Goal: Task Accomplishment & Management: Use online tool/utility

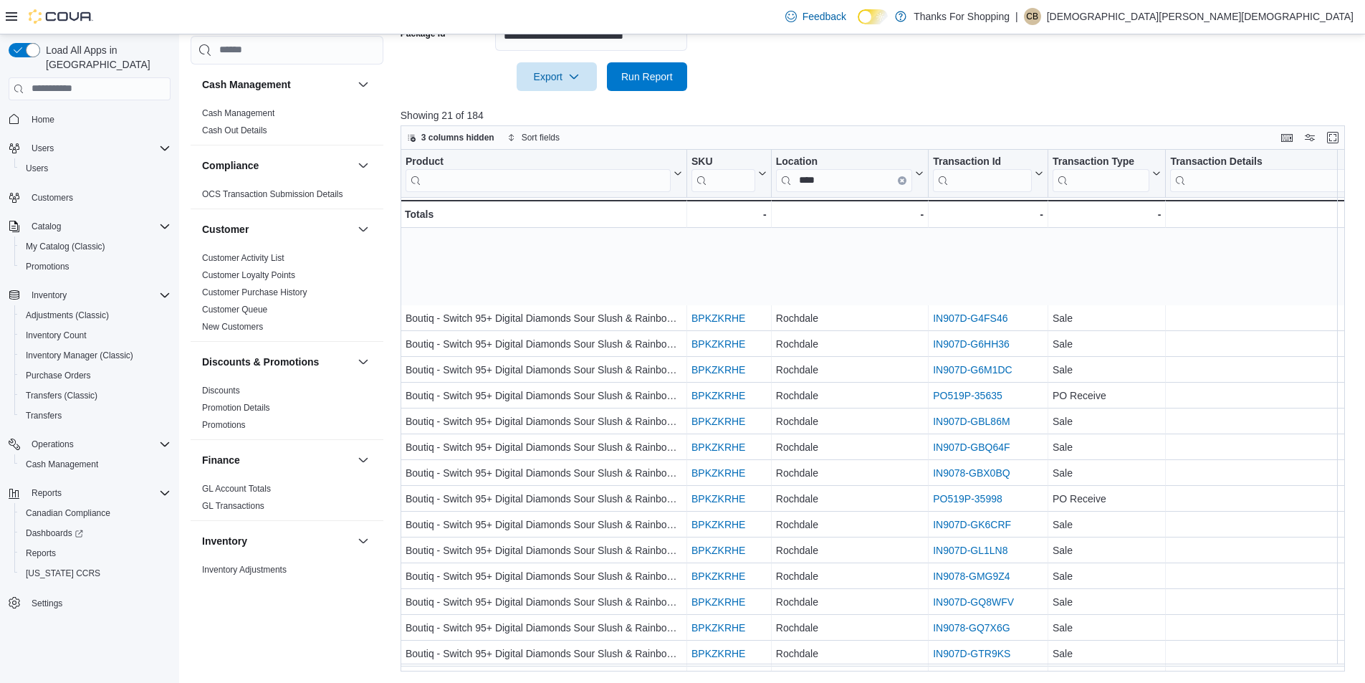
scroll to position [105, 358]
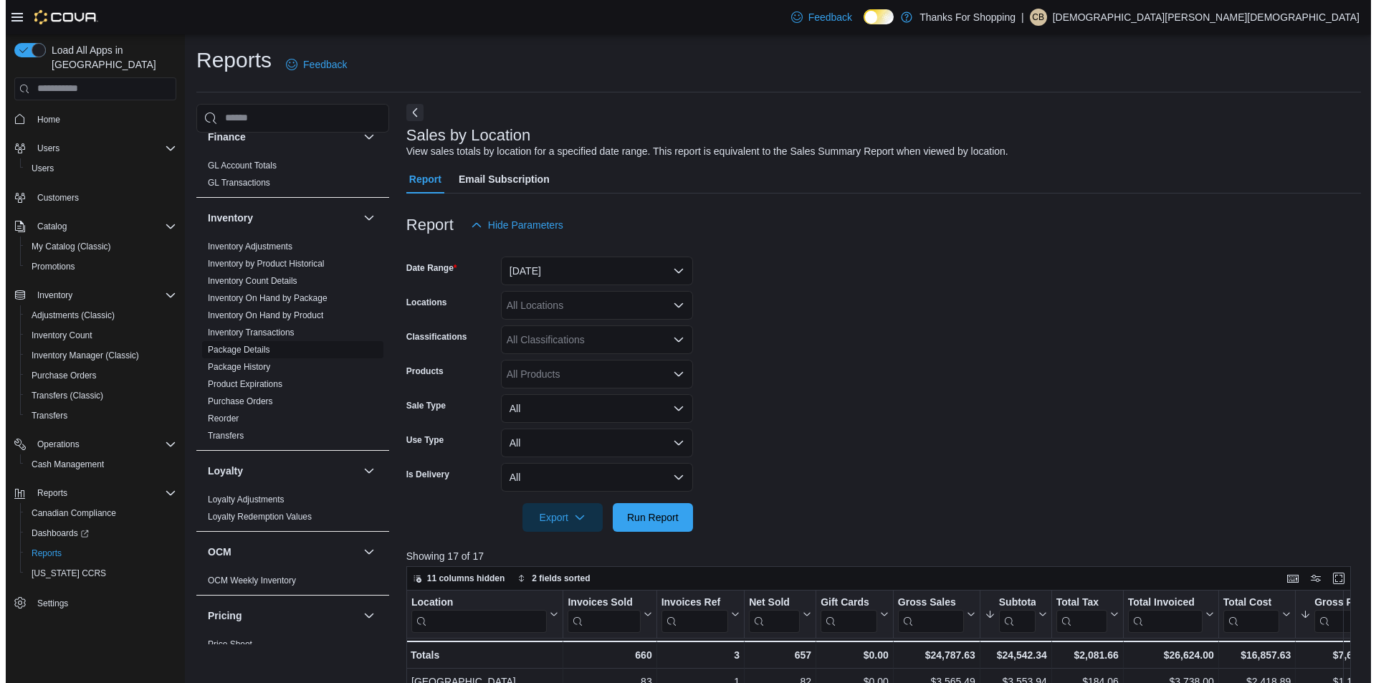
scroll to position [368, 0]
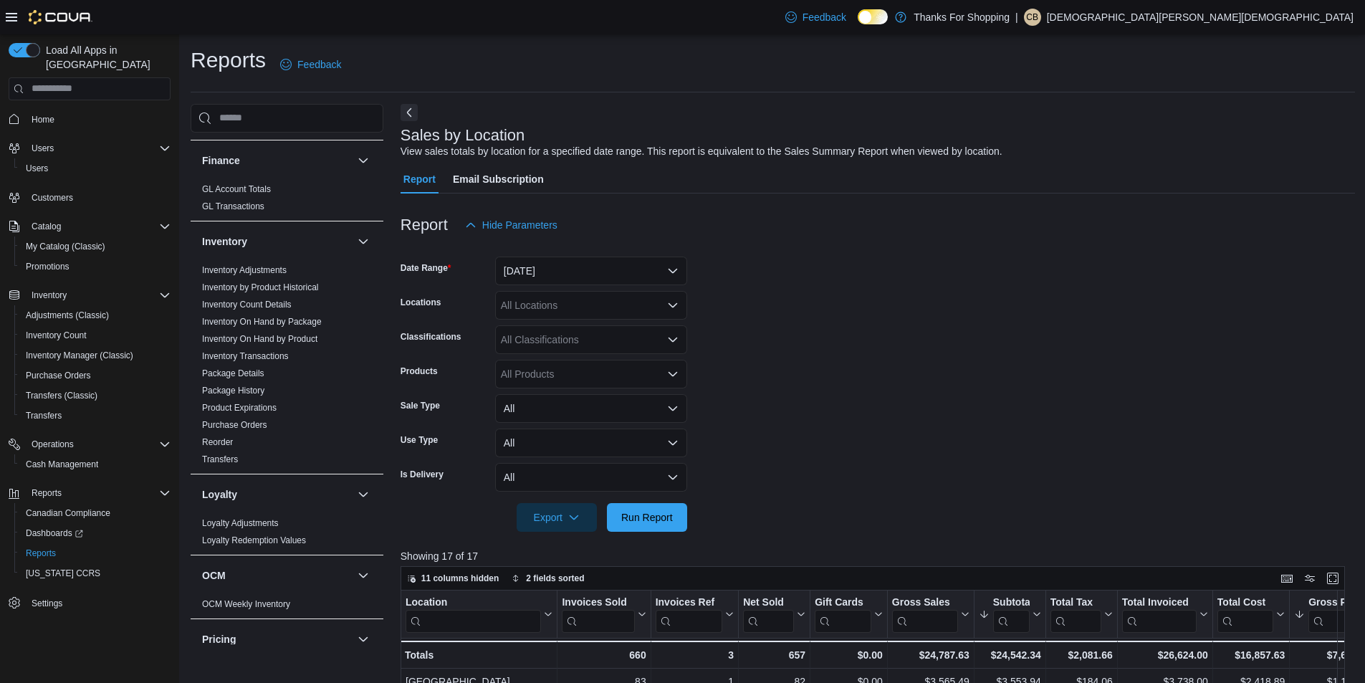
drag, startPoint x: 303, startPoint y: 338, endPoint x: 375, endPoint y: 347, distance: 72.2
click at [303, 338] on link "Inventory On Hand by Product" at bounding box center [259, 339] width 115 height 10
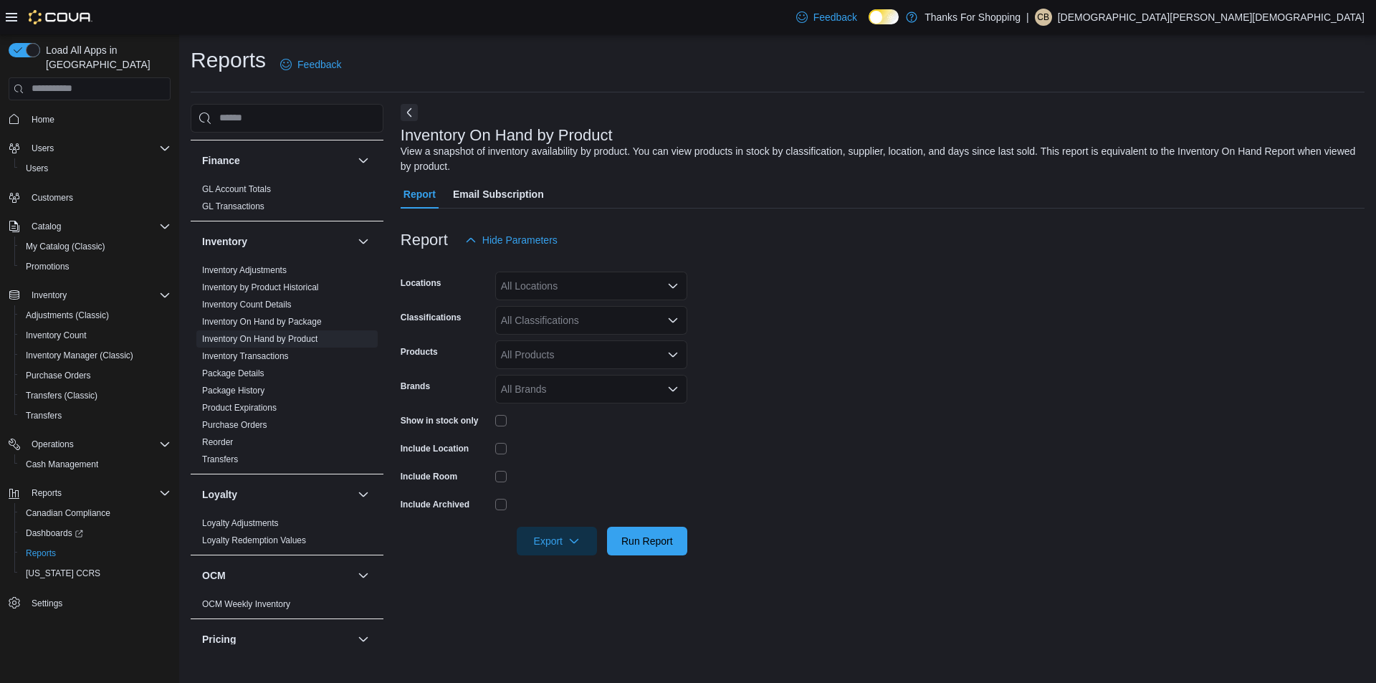
click at [585, 287] on div "All Locations" at bounding box center [591, 286] width 192 height 29
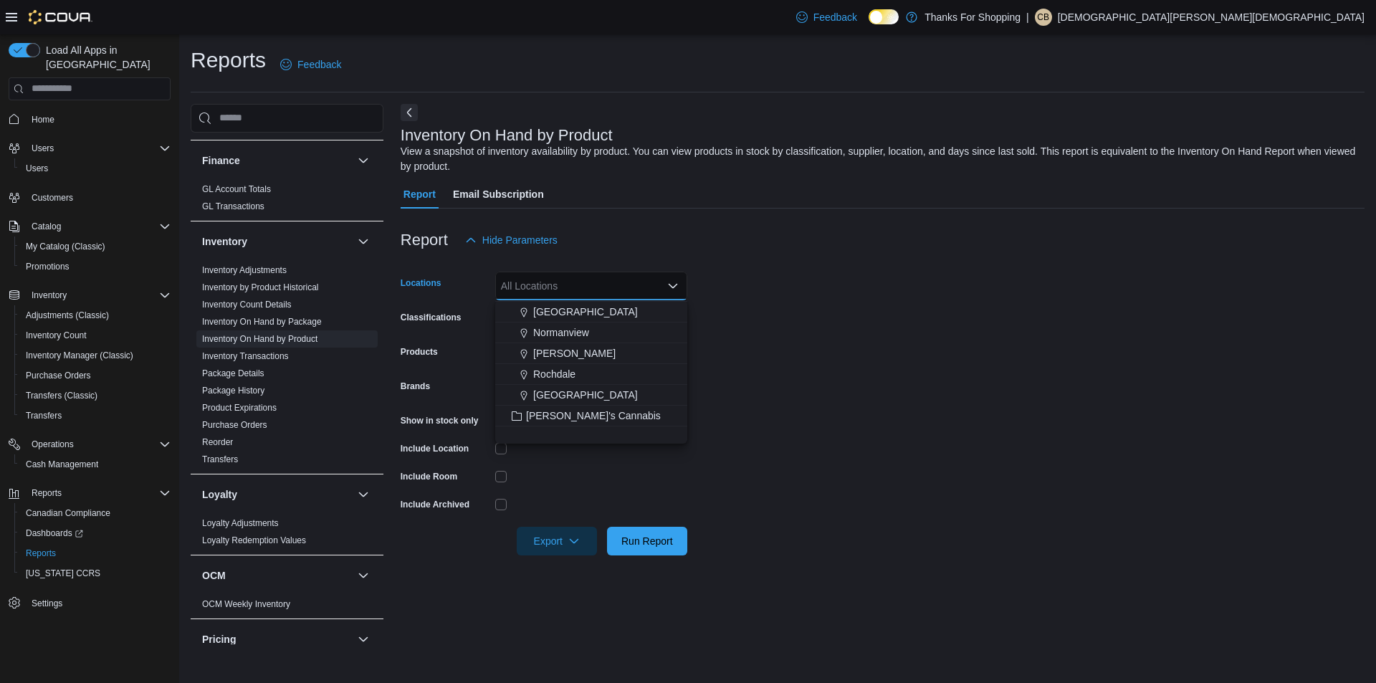
scroll to position [215, 0]
click at [565, 425] on span "Rochdale" at bounding box center [554, 428] width 42 height 14
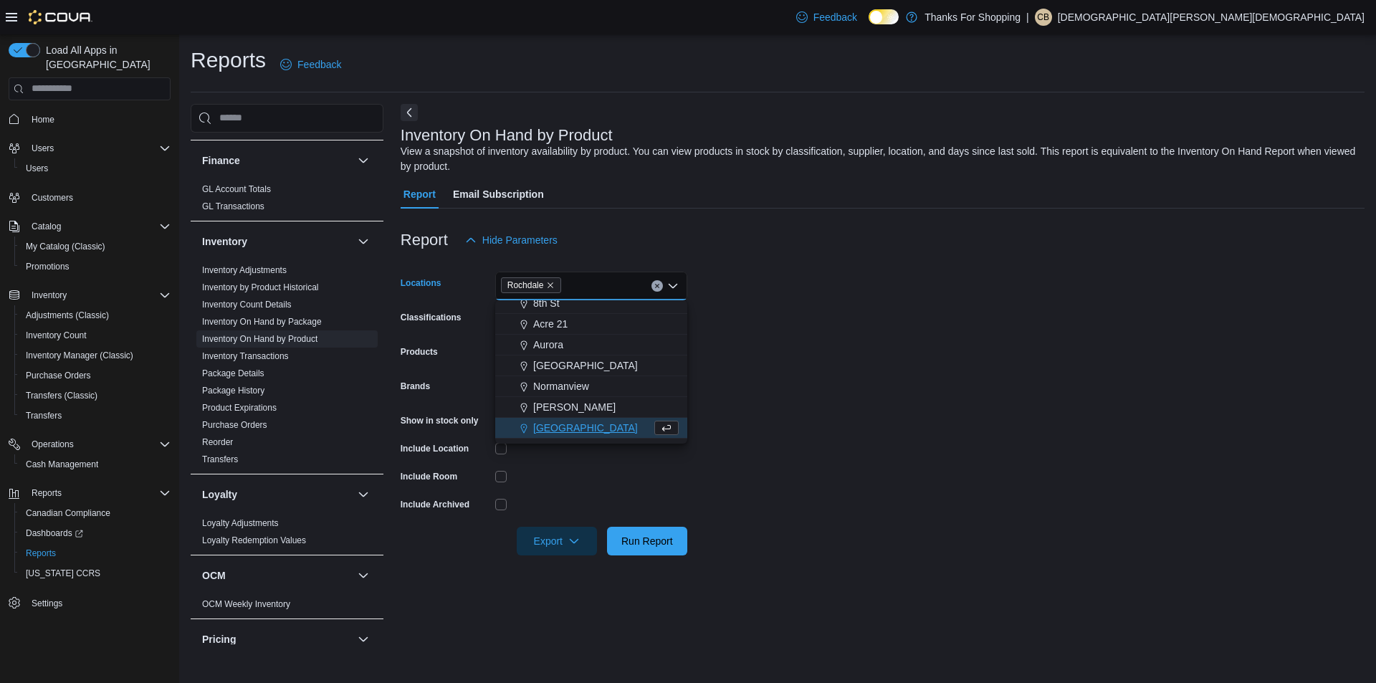
click at [815, 395] on form "Locations Rochdale Combo box. Selected. Rochdale. Press Backspace to delete Roc…" at bounding box center [883, 404] width 964 height 301
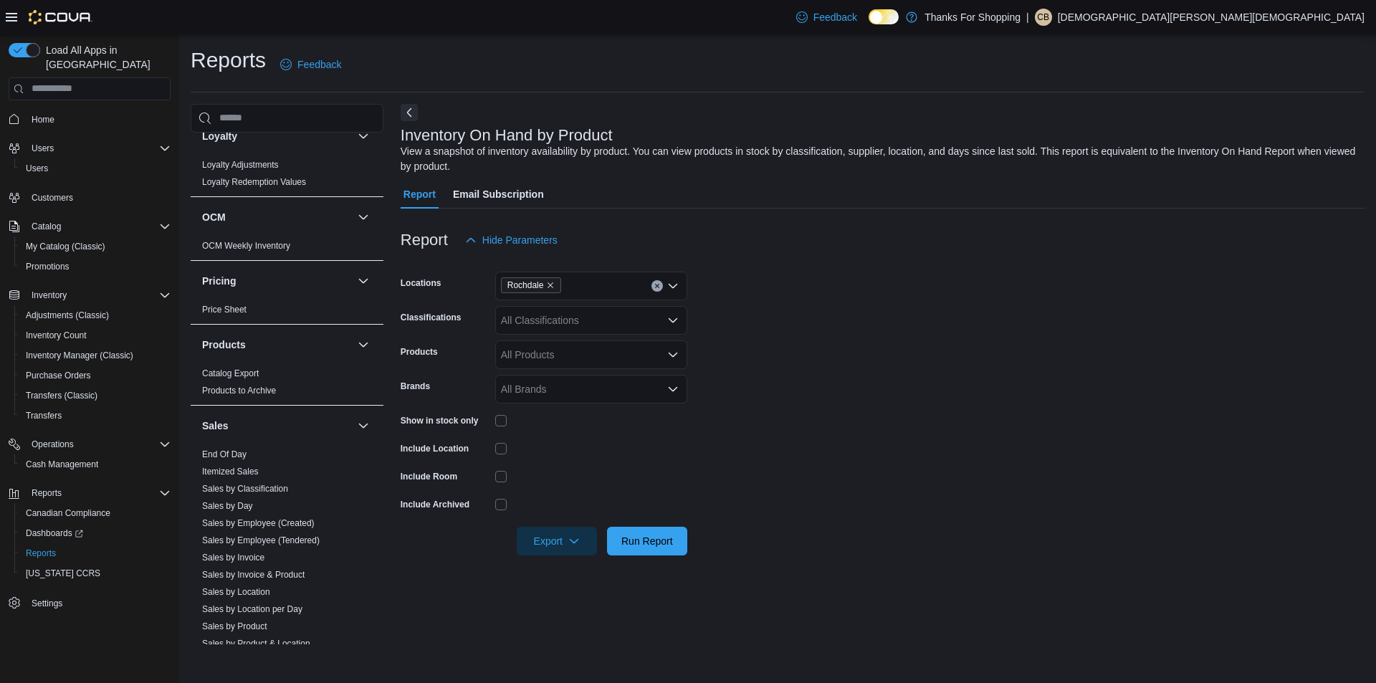
scroll to position [869, 0]
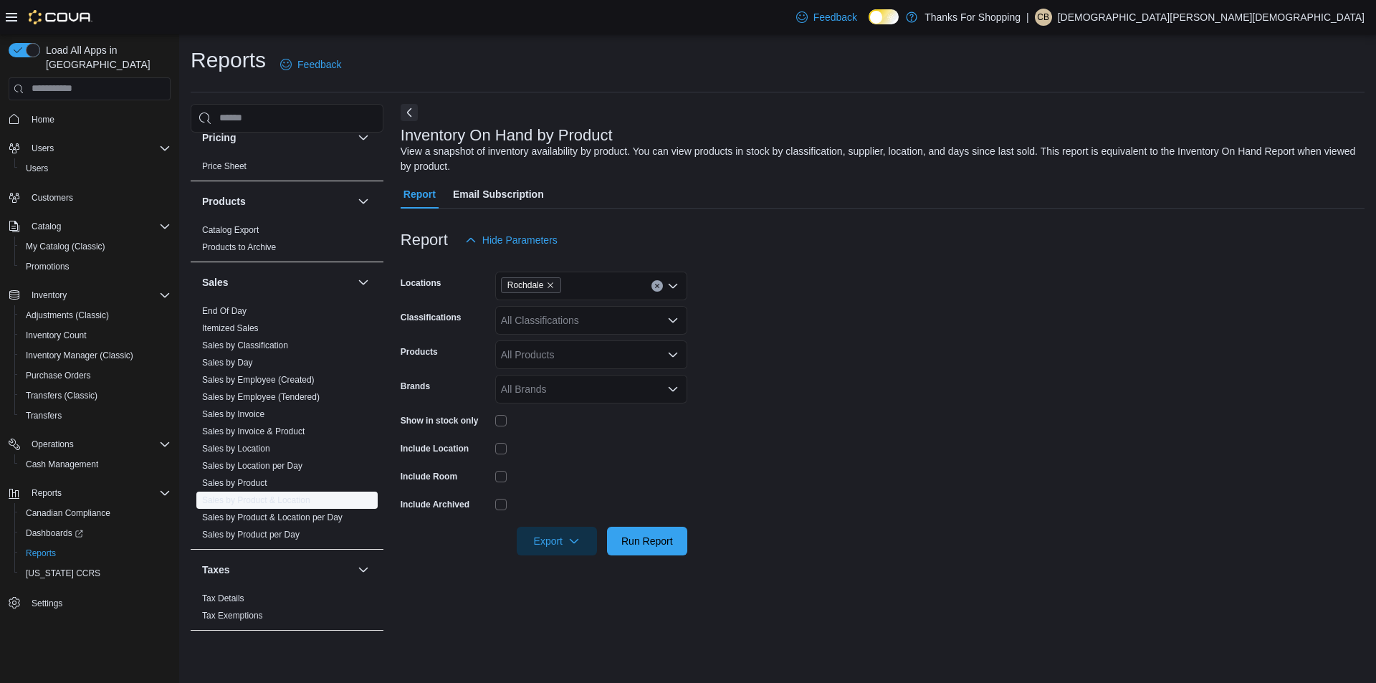
click at [299, 497] on link "Sales by Product & Location" at bounding box center [256, 500] width 108 height 10
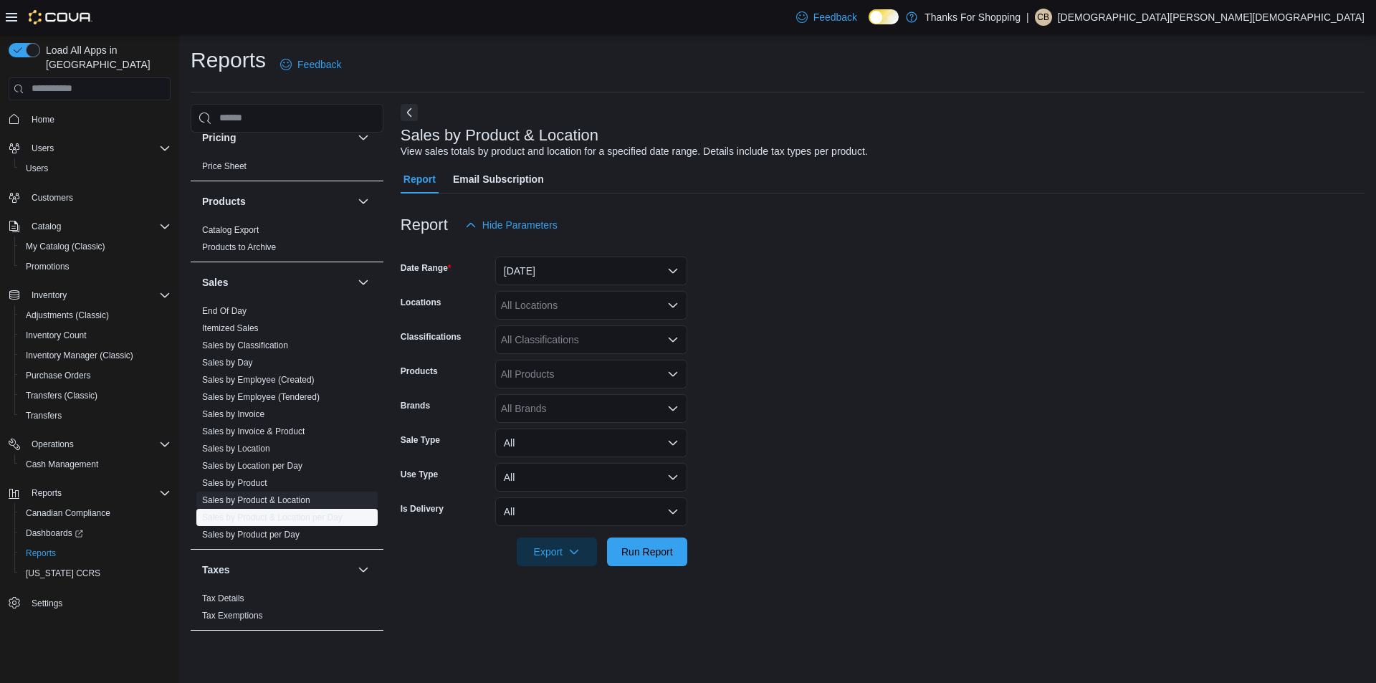
click at [306, 516] on link "Sales by Product & Location per Day" at bounding box center [272, 517] width 140 height 10
click at [555, 262] on button "Yesterday" at bounding box center [591, 270] width 192 height 29
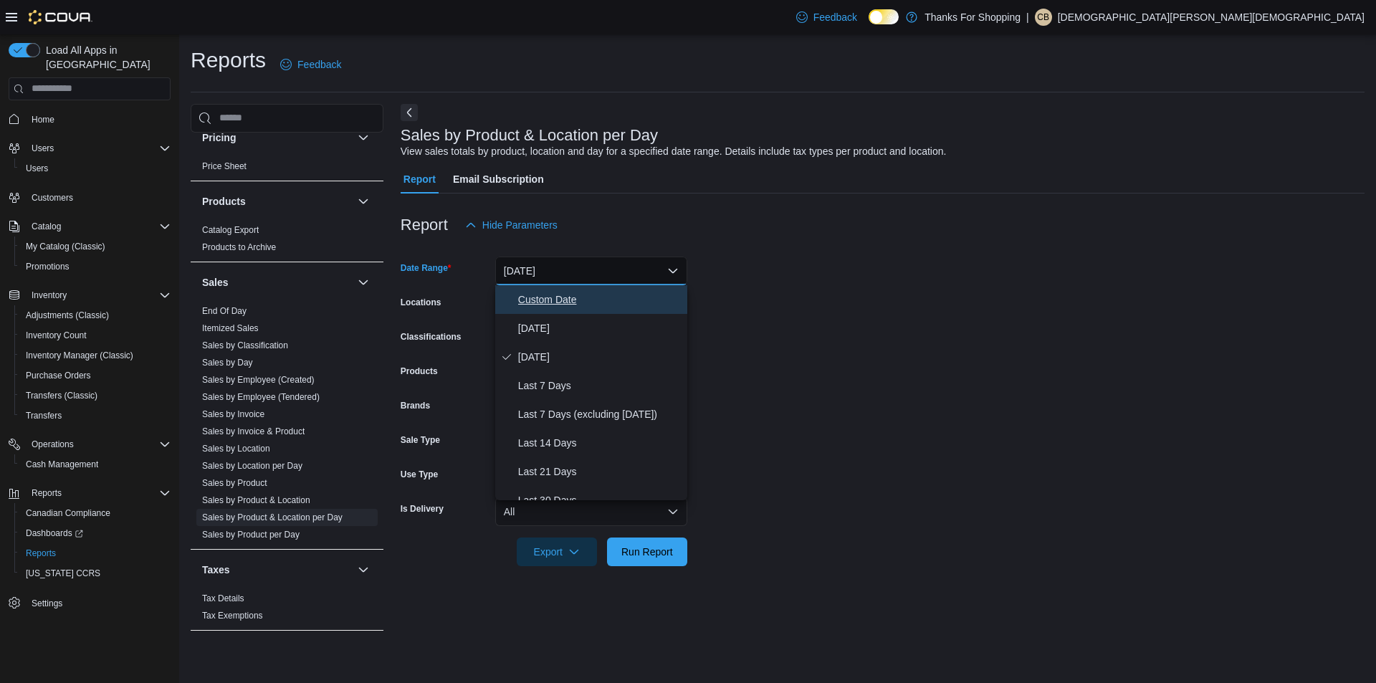
click at [572, 307] on span "Custom Date" at bounding box center [599, 299] width 163 height 17
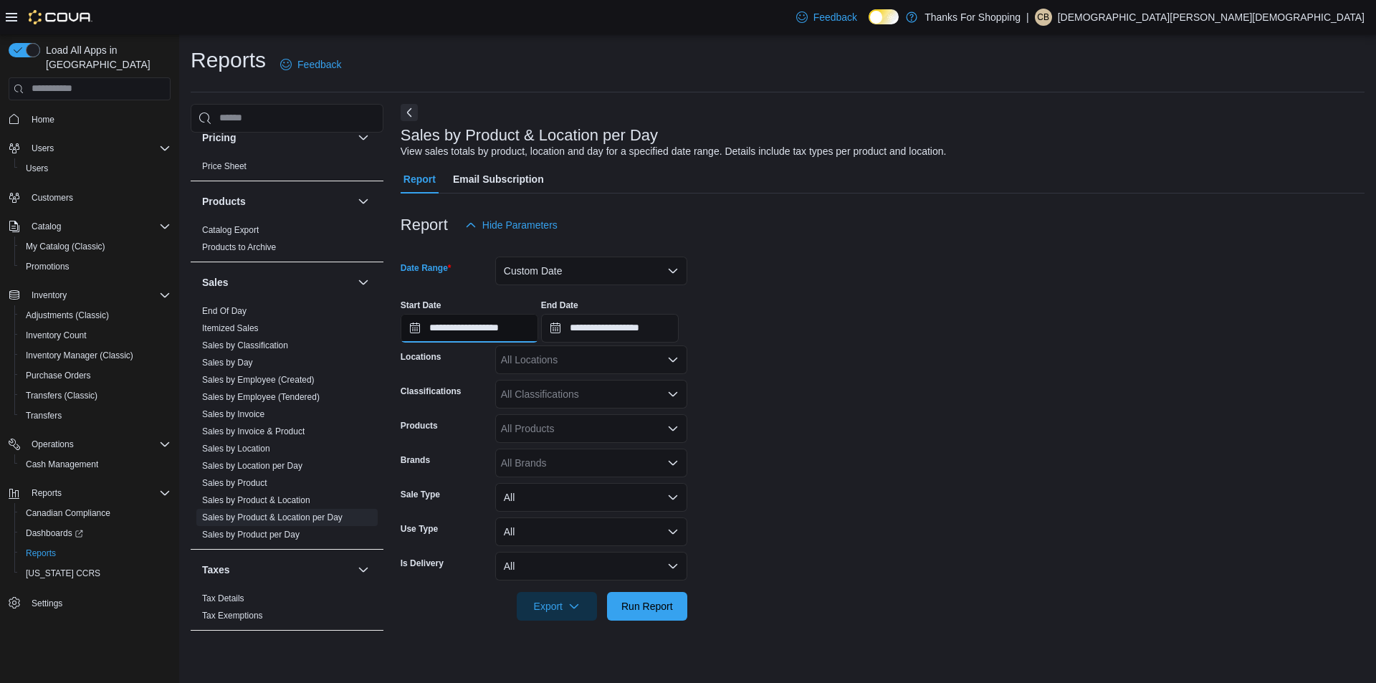
click at [481, 322] on input "**********" at bounding box center [470, 328] width 138 height 29
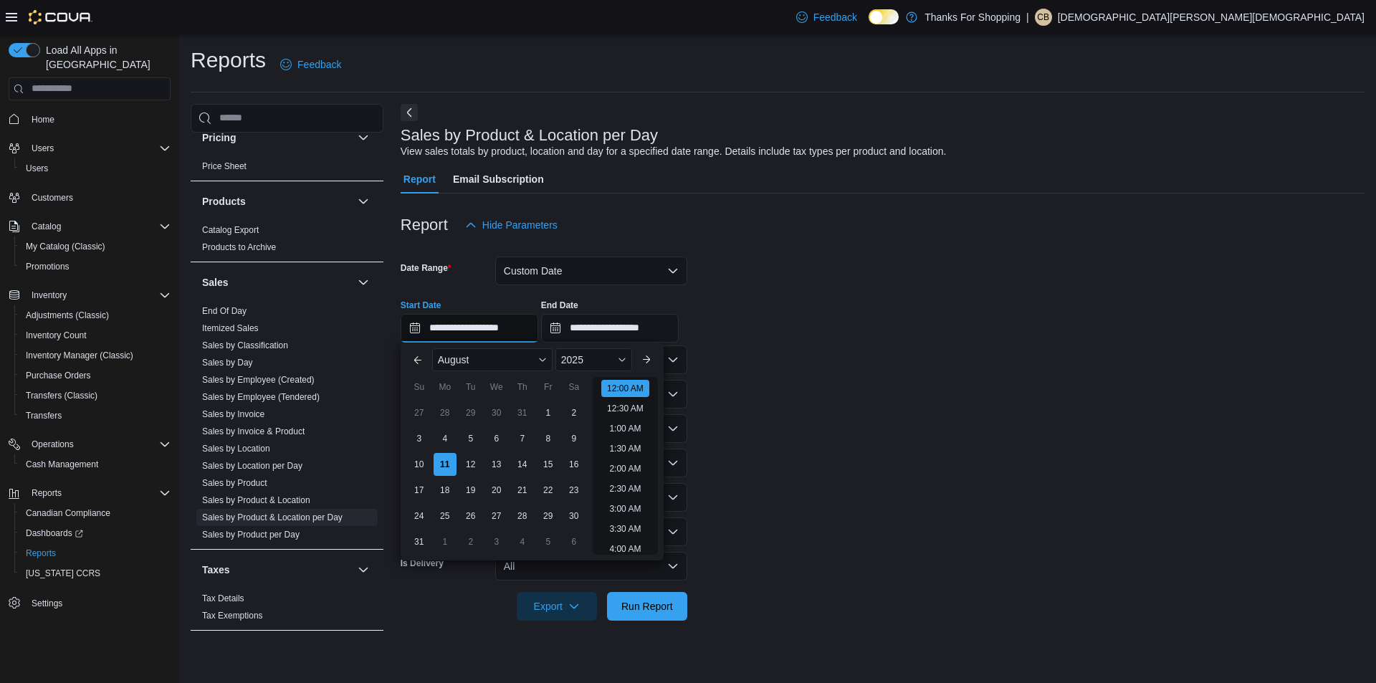
scroll to position [44, 0]
click at [428, 464] on div "10" at bounding box center [418, 463] width 25 height 25
click at [634, 407] on li "8:00 PM" at bounding box center [625, 402] width 44 height 17
type input "**********"
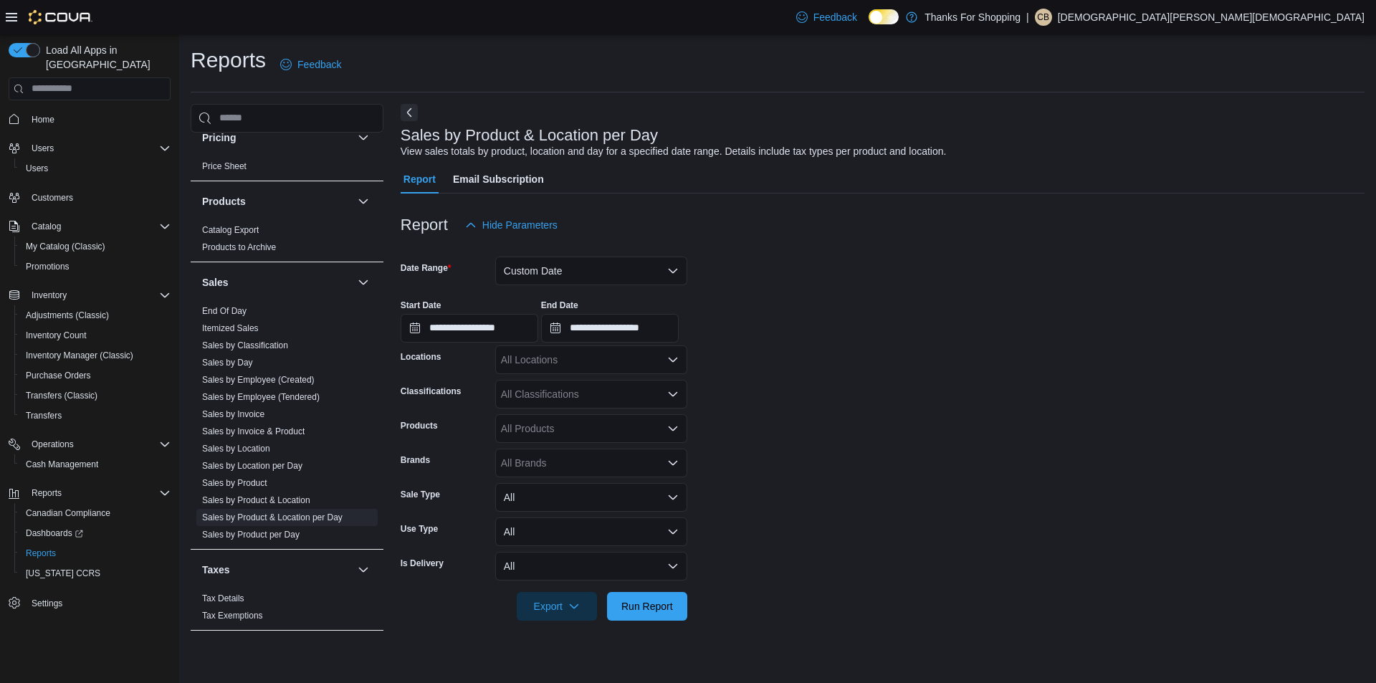
click at [648, 355] on div "All Locations" at bounding box center [591, 359] width 192 height 29
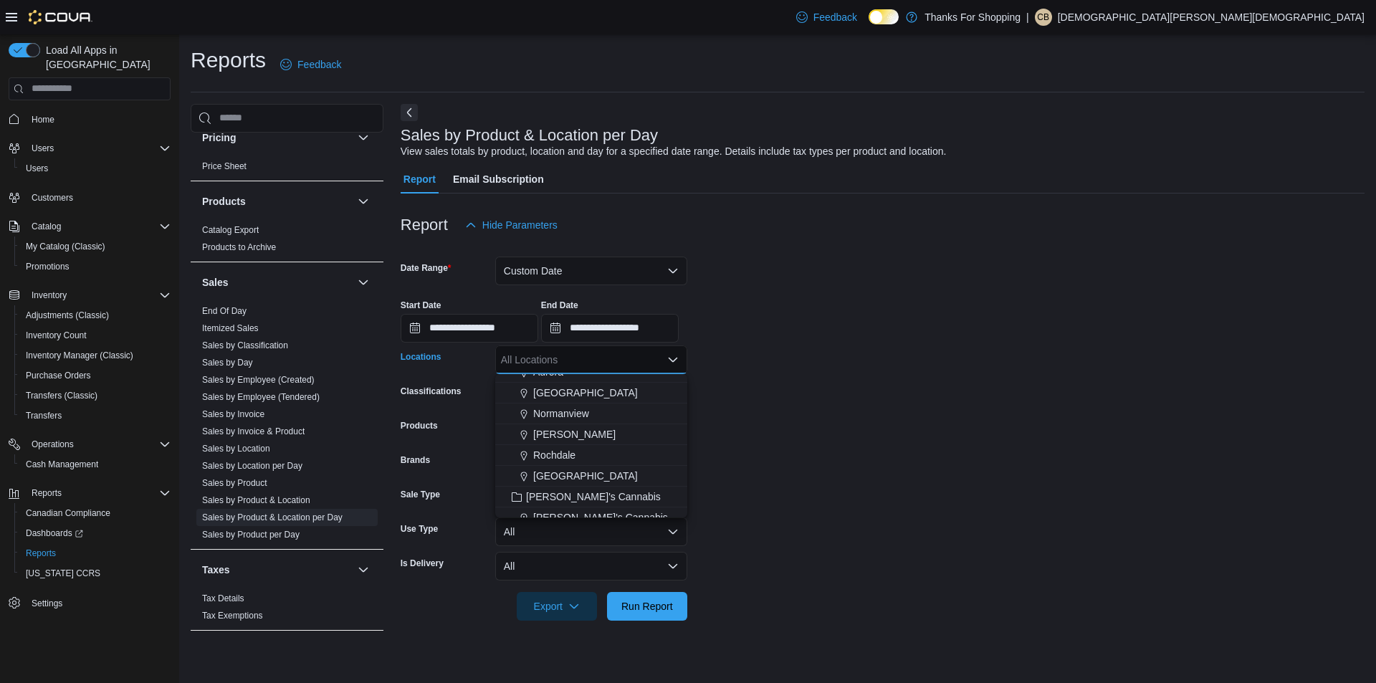
scroll to position [287, 0]
click at [573, 430] on span "Rochdale" at bounding box center [554, 430] width 42 height 14
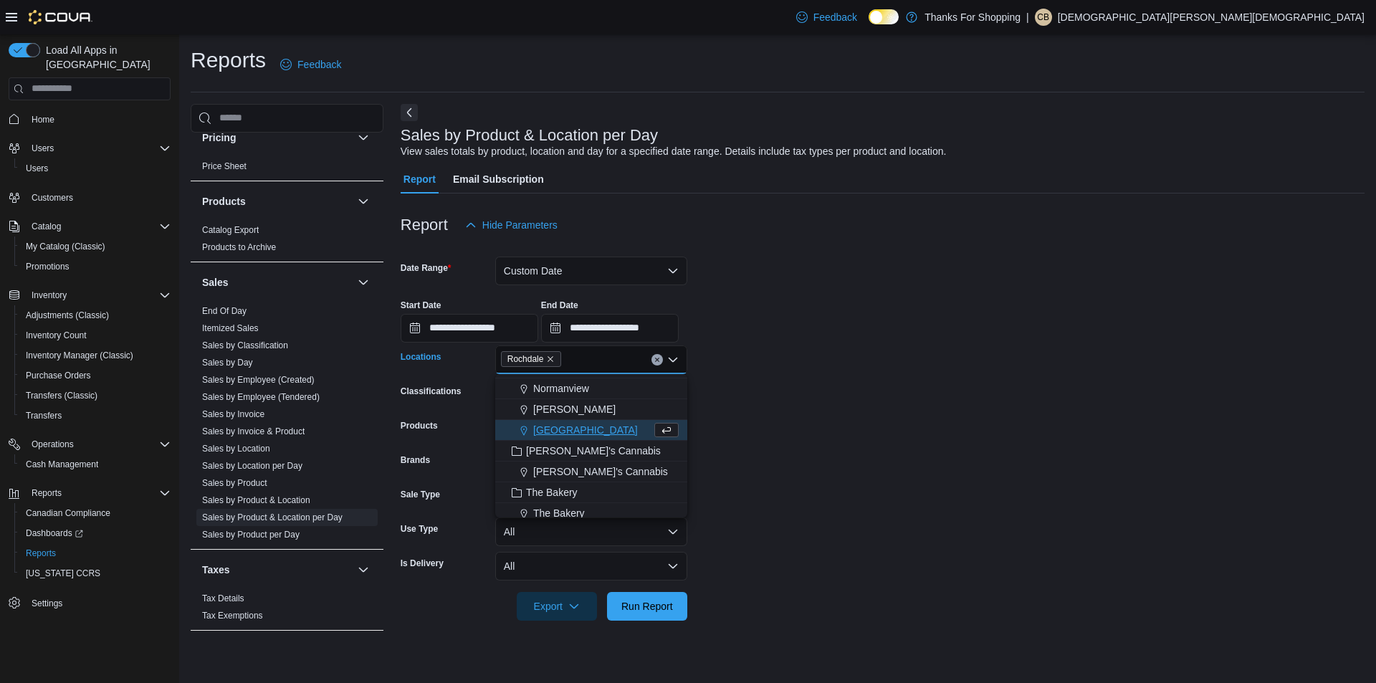
click at [805, 482] on form "**********" at bounding box center [883, 429] width 964 height 381
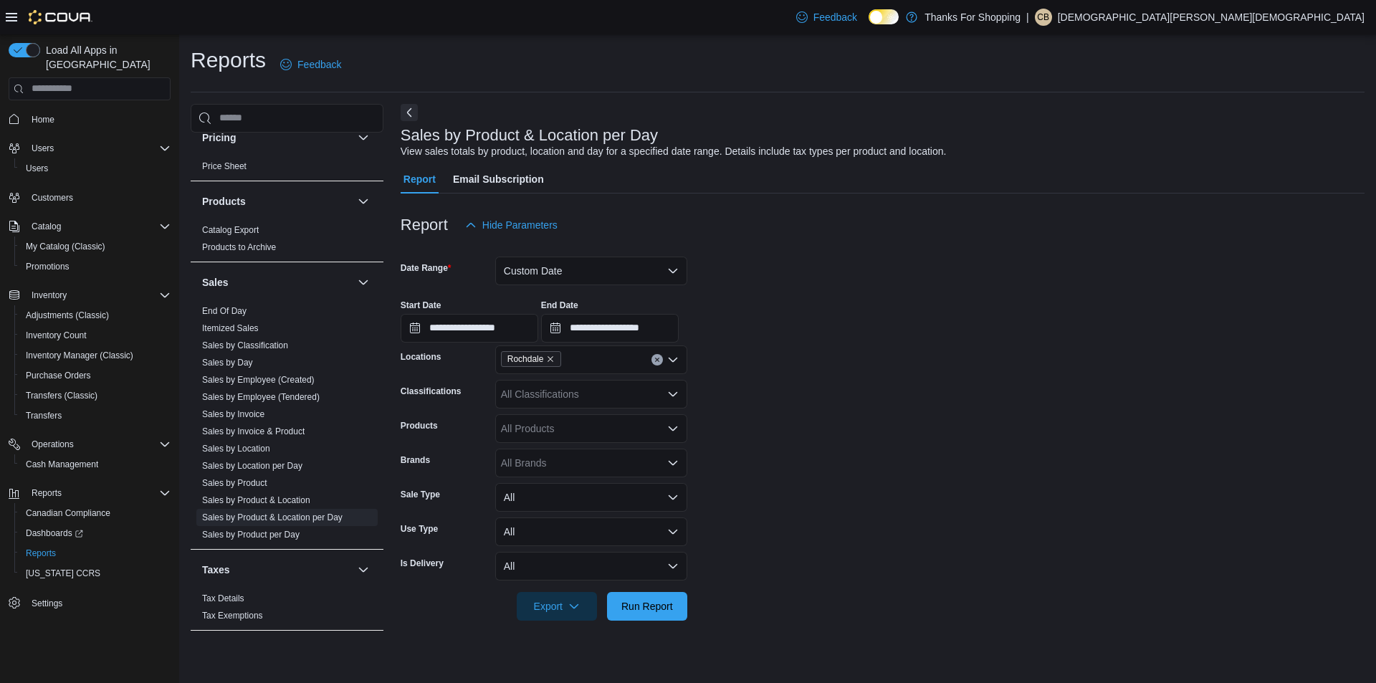
click at [668, 396] on icon "Open list of options" at bounding box center [672, 393] width 11 height 11
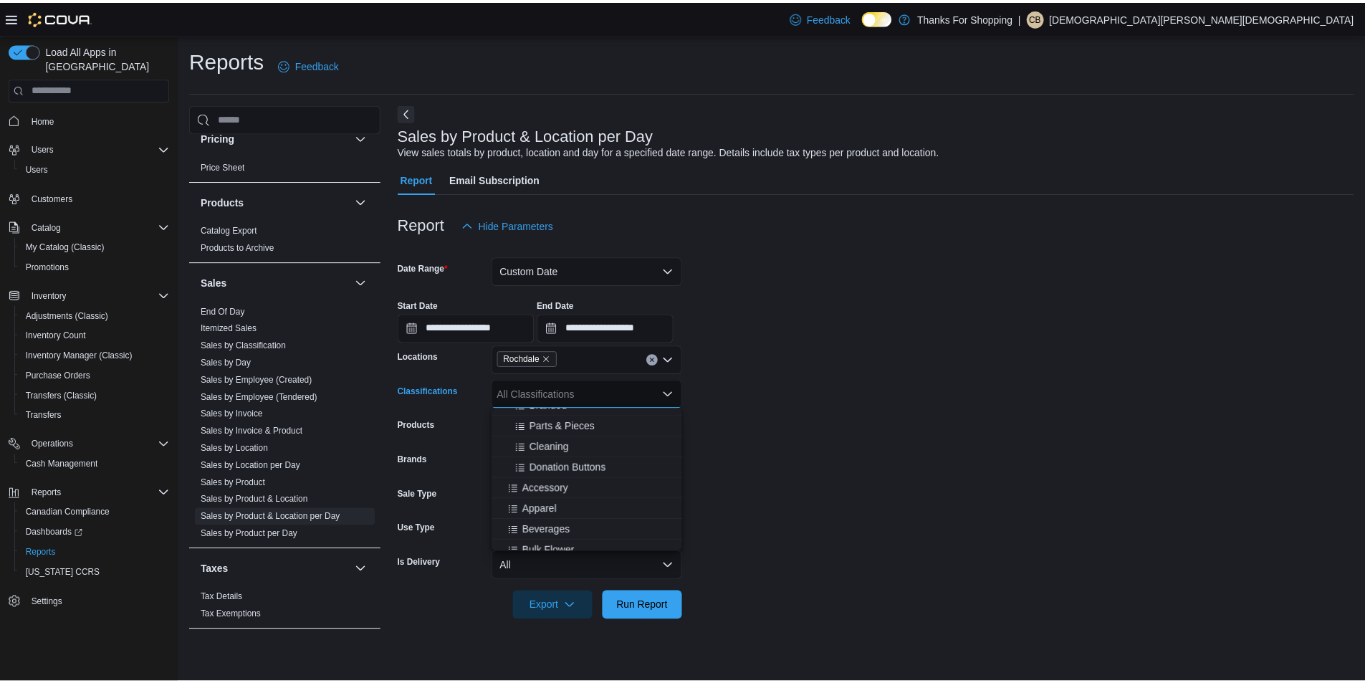
scroll to position [430, 0]
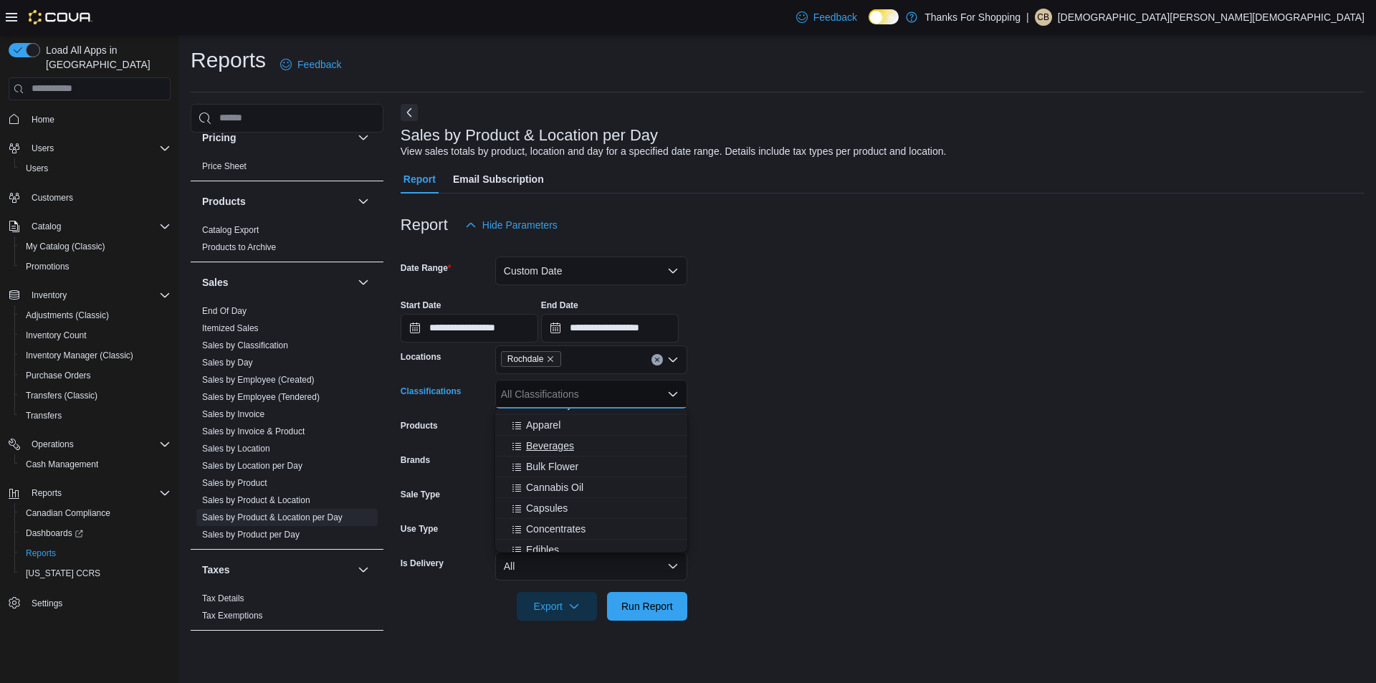
click at [592, 446] on div "Beverages" at bounding box center [591, 445] width 175 height 14
click at [590, 446] on div "Bulk Flower" at bounding box center [578, 445] width 148 height 14
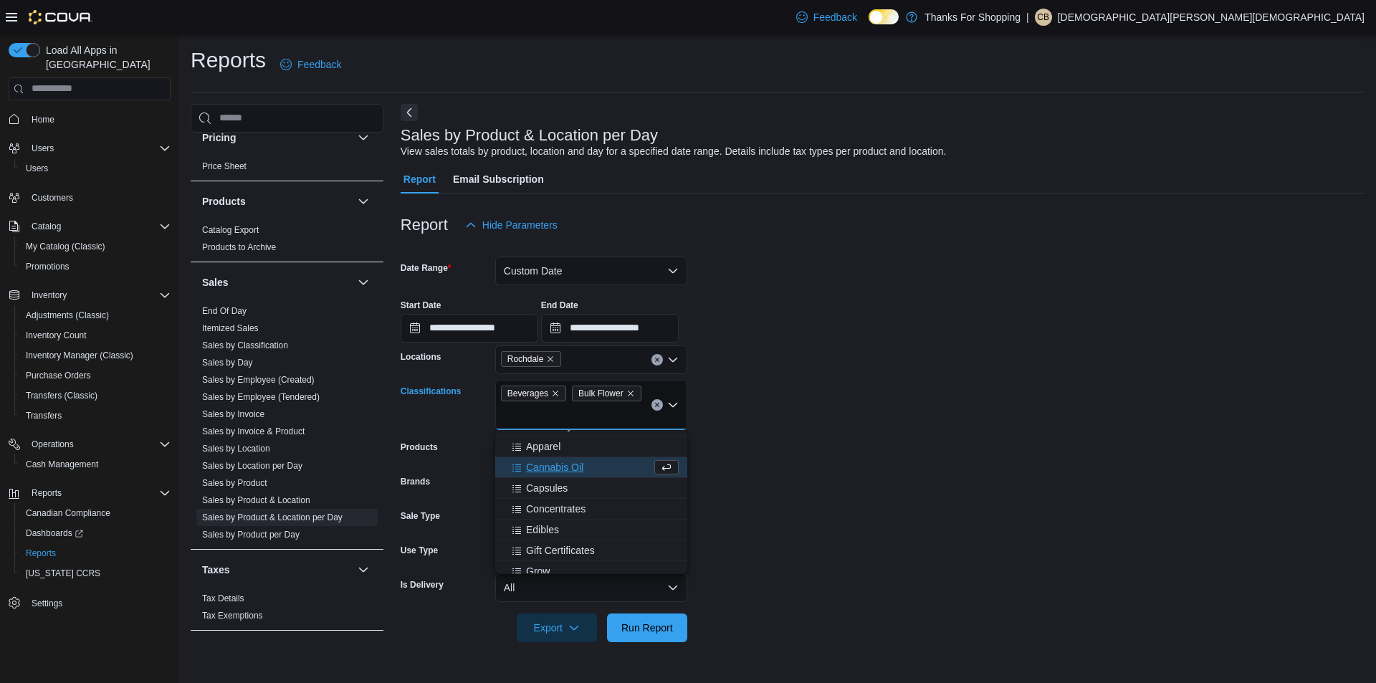
click at [593, 463] on div "Cannabis Oil" at bounding box center [578, 467] width 148 height 14
click at [597, 467] on div "Capsules" at bounding box center [578, 467] width 148 height 14
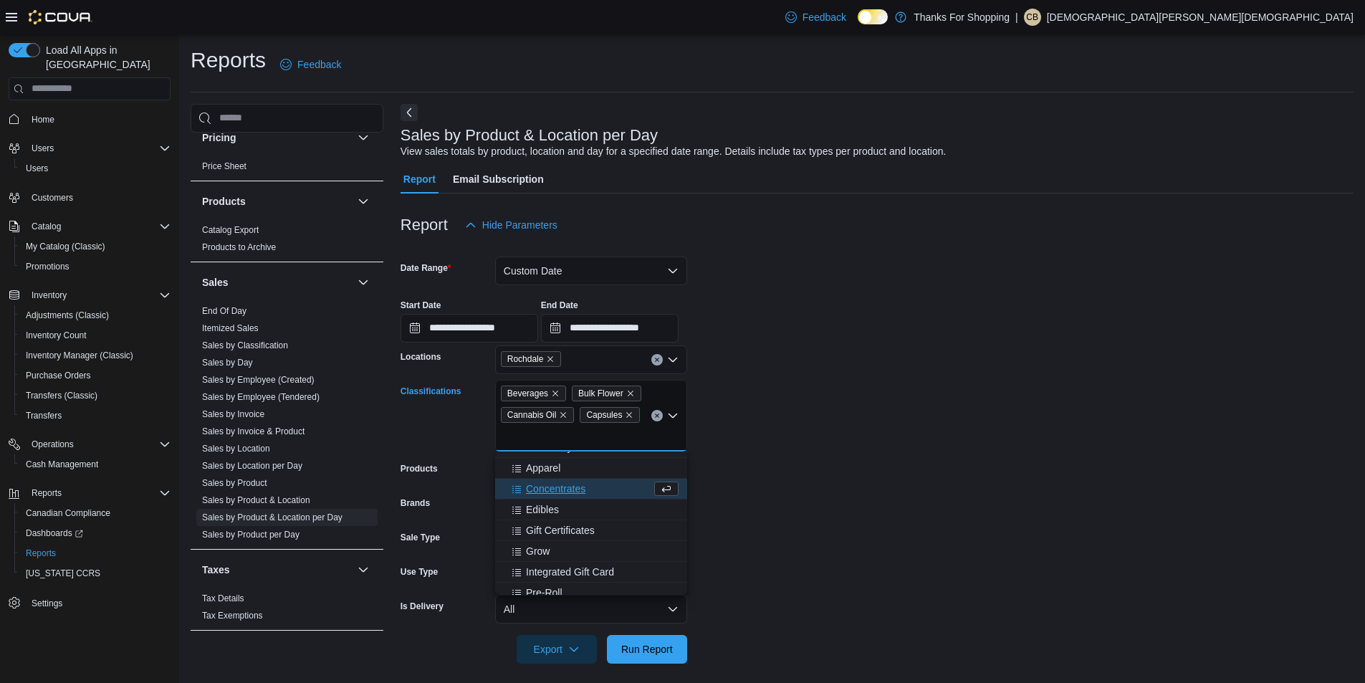
click at [595, 485] on div "Concentrates" at bounding box center [578, 488] width 148 height 14
click at [591, 489] on div "Edibles" at bounding box center [578, 488] width 148 height 14
click at [612, 511] on div "Grow" at bounding box center [591, 509] width 175 height 14
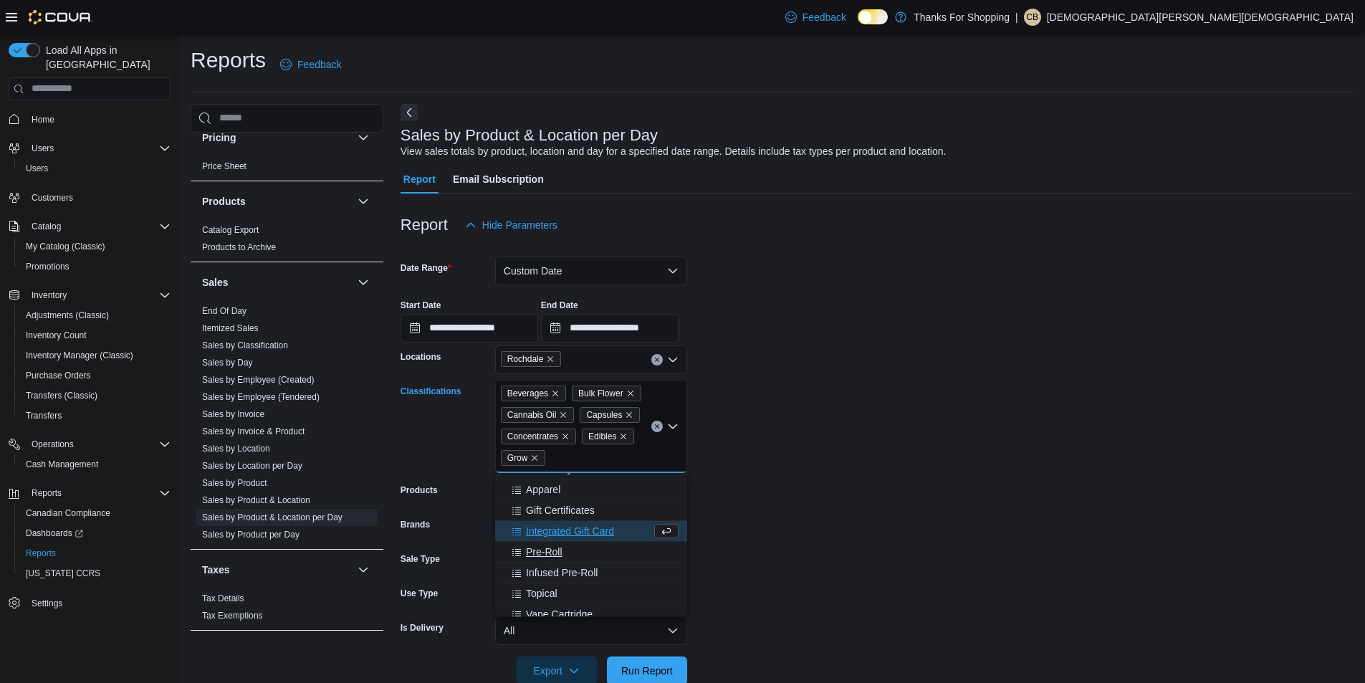
click at [598, 548] on div "Pre-Roll" at bounding box center [591, 552] width 175 height 14
click at [615, 551] on div "Infused Pre-Roll" at bounding box center [578, 552] width 148 height 14
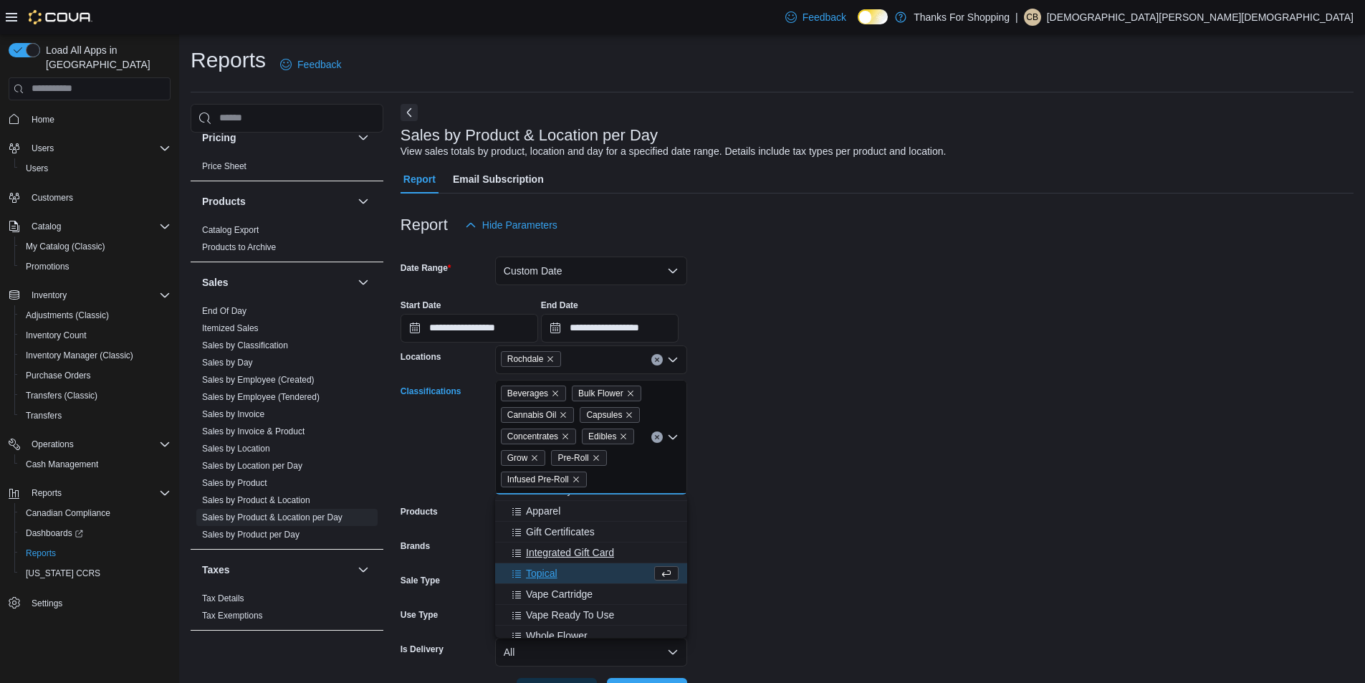
click at [602, 576] on div "Topical" at bounding box center [578, 573] width 148 height 14
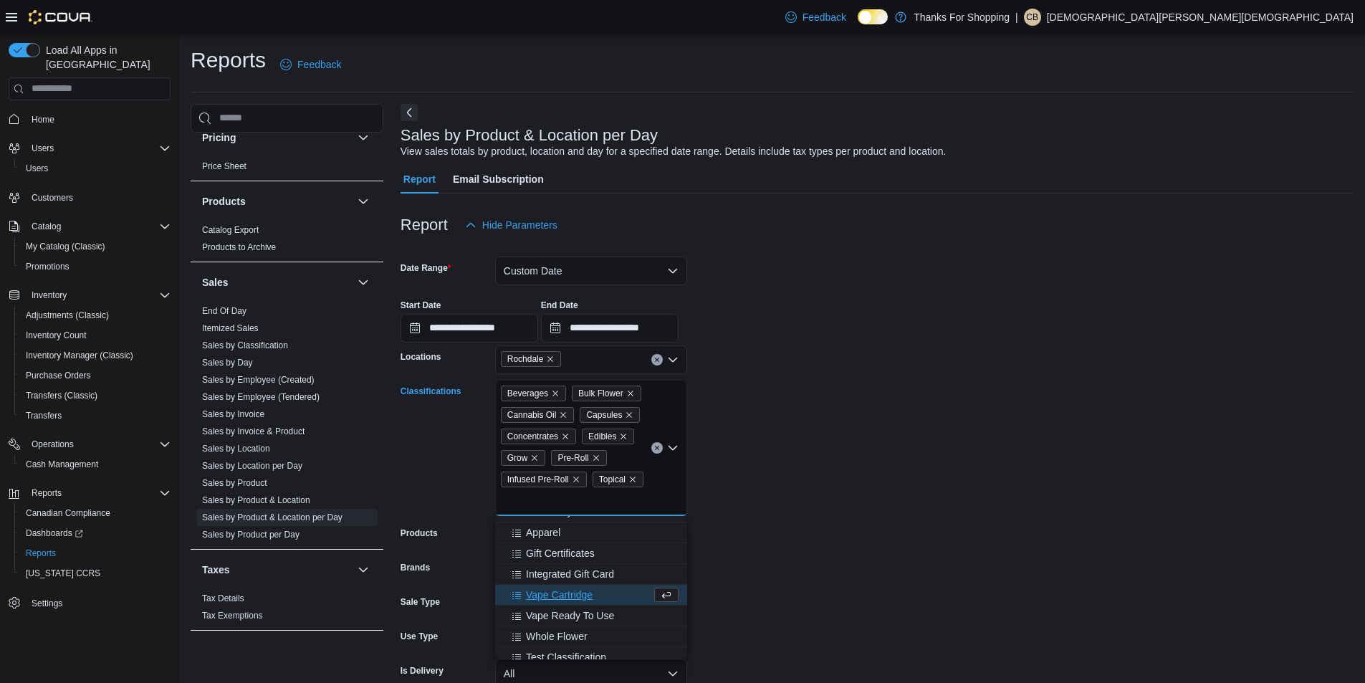
click at [608, 598] on div "Vape Cartridge" at bounding box center [578, 595] width 148 height 14
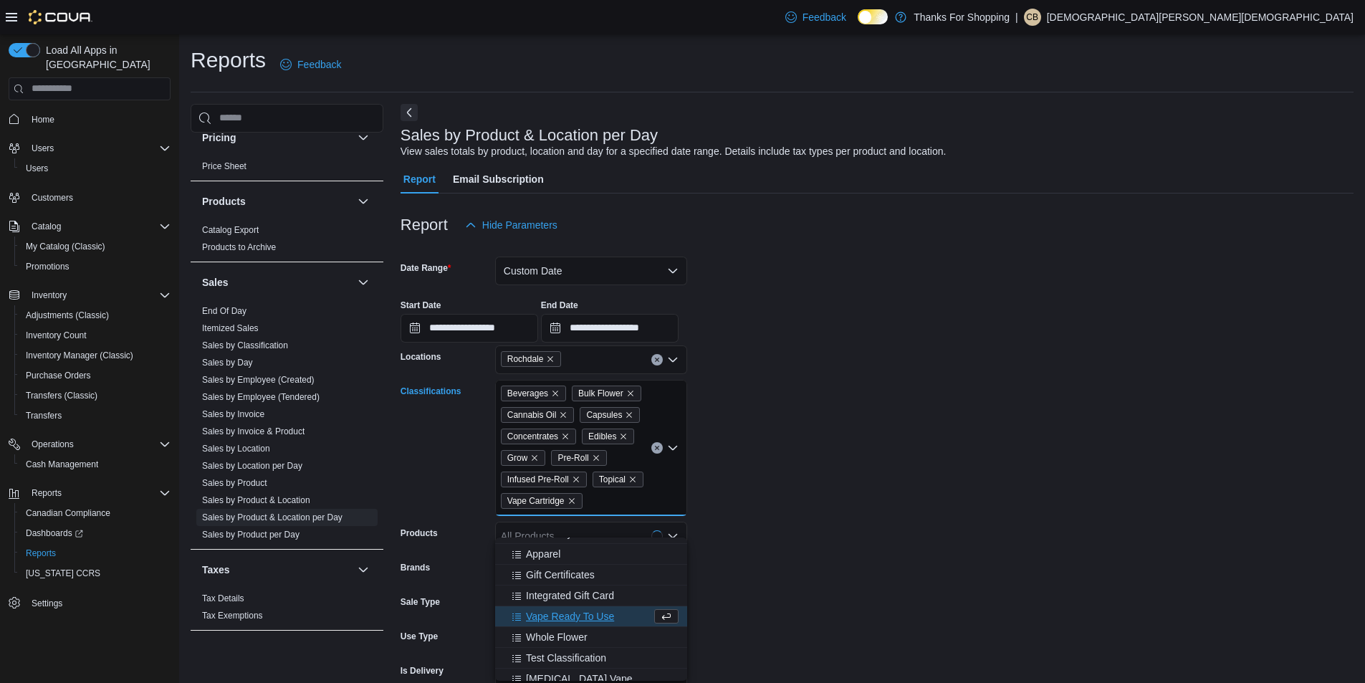
click at [623, 618] on div "Vape Ready To Use" at bounding box center [578, 616] width 148 height 14
click at [618, 613] on div "Whole Flower" at bounding box center [578, 616] width 148 height 14
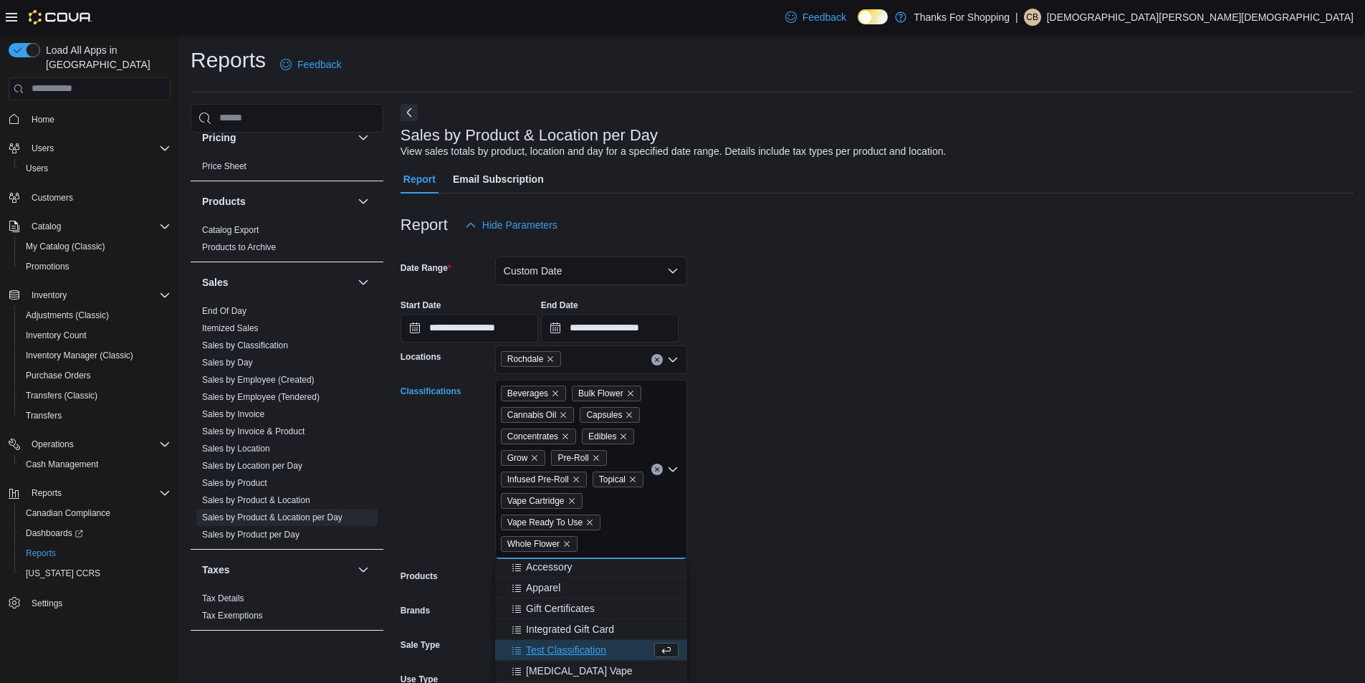
scroll to position [418, 0]
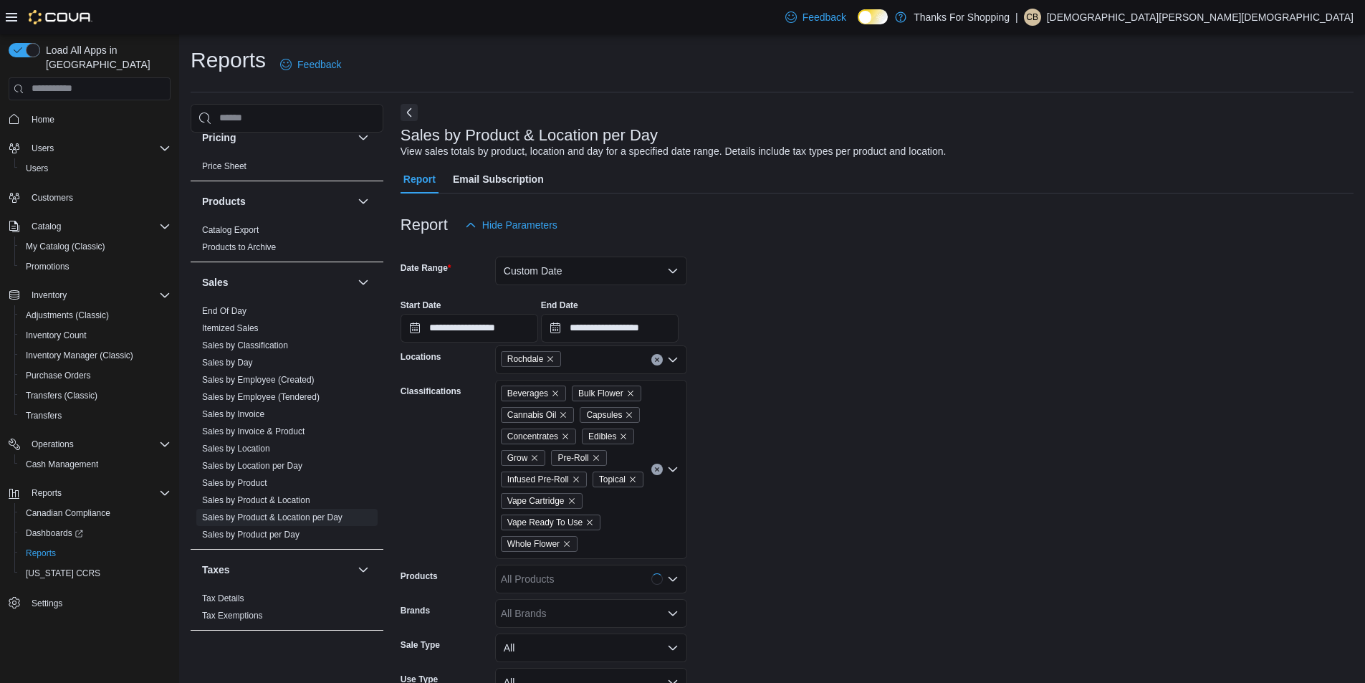
click at [780, 595] on form "**********" at bounding box center [877, 505] width 953 height 532
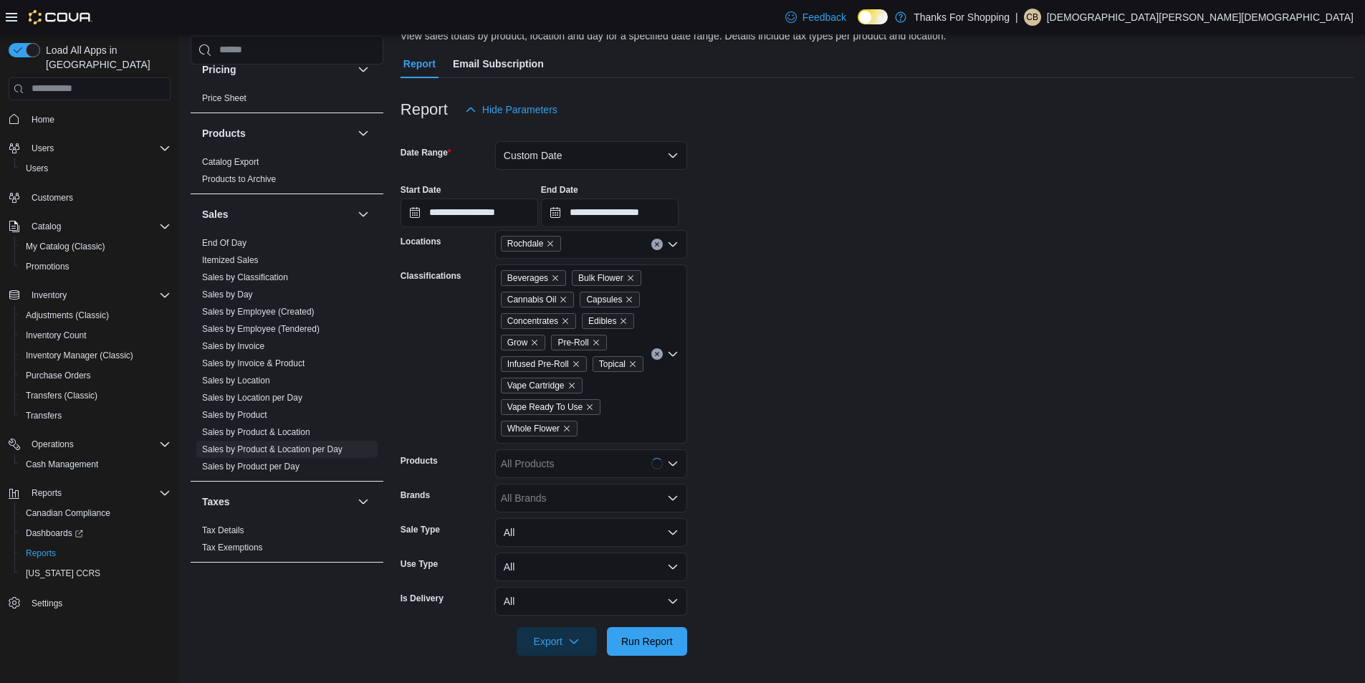
scroll to position [117, 0]
click at [563, 635] on span "Export" at bounding box center [556, 639] width 63 height 29
click at [559, 556] on span "Export to Excel" at bounding box center [559, 553] width 64 height 11
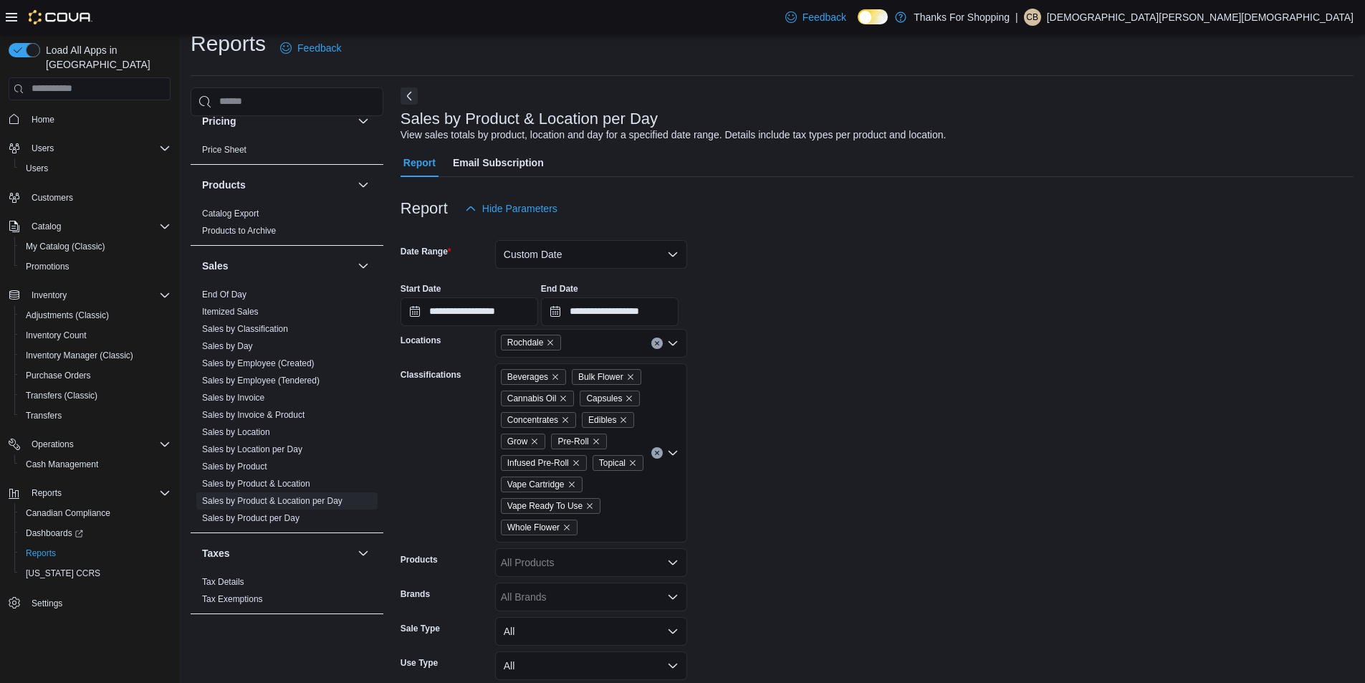
scroll to position [0, 0]
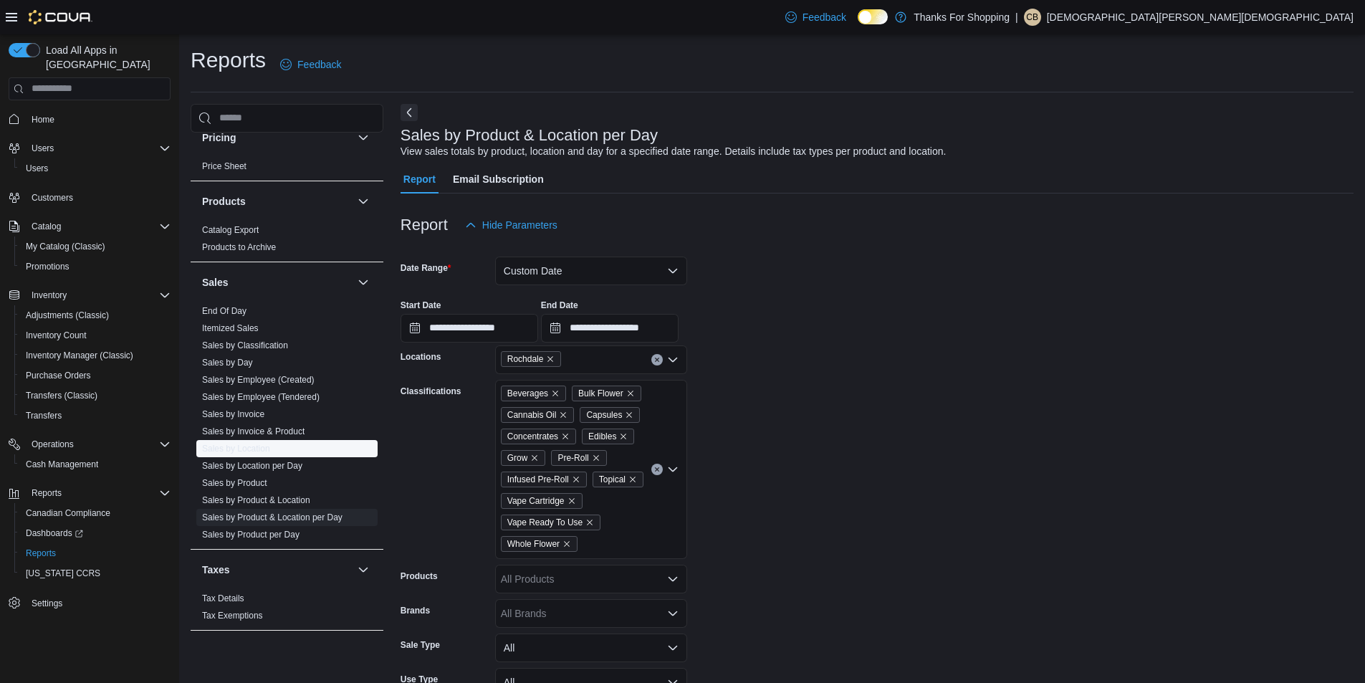
click at [259, 448] on link "Sales by Location" at bounding box center [236, 448] width 68 height 10
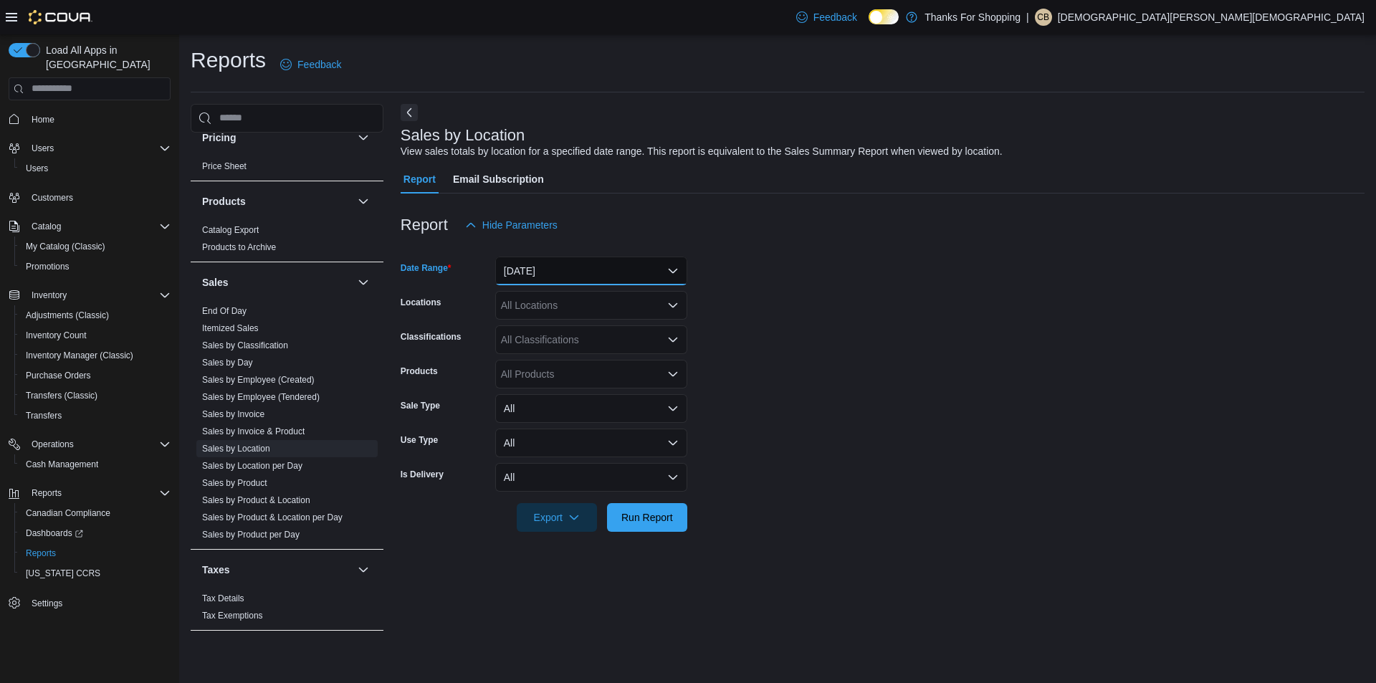
click at [572, 258] on button "Yesterday" at bounding box center [591, 270] width 192 height 29
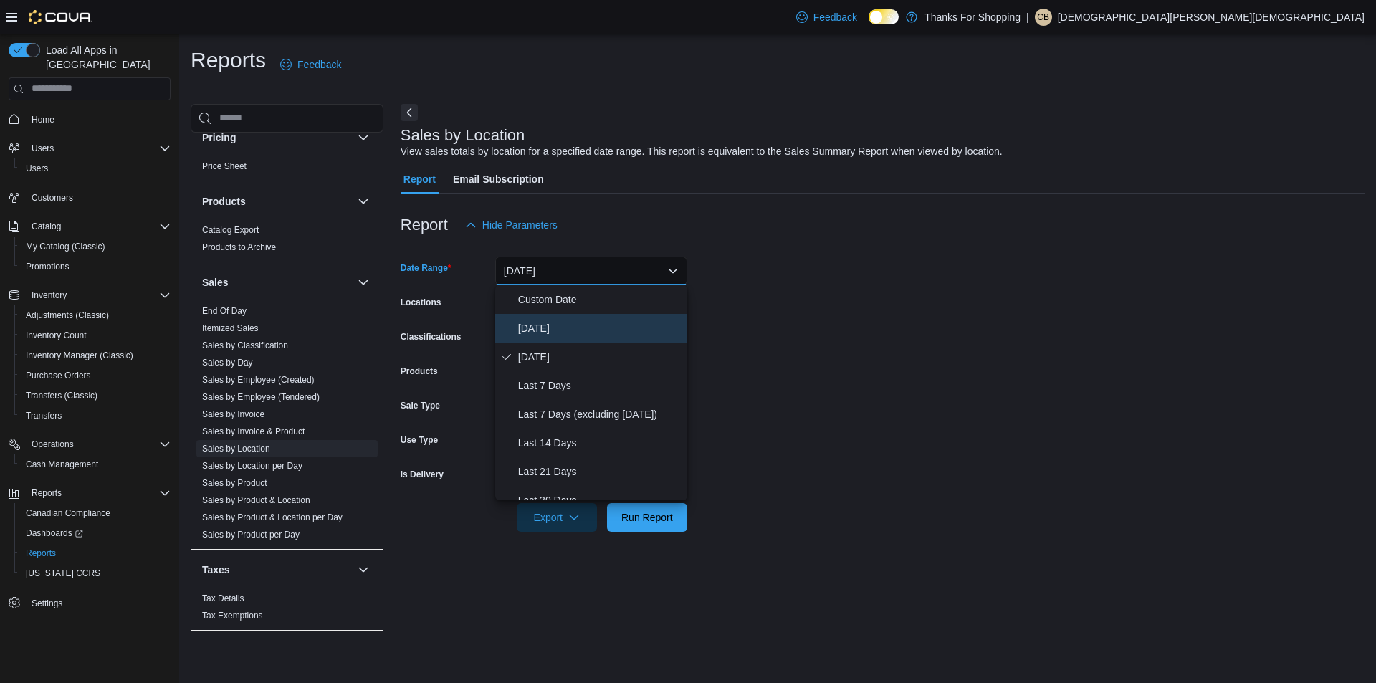
click at [565, 324] on span "Today" at bounding box center [599, 328] width 163 height 17
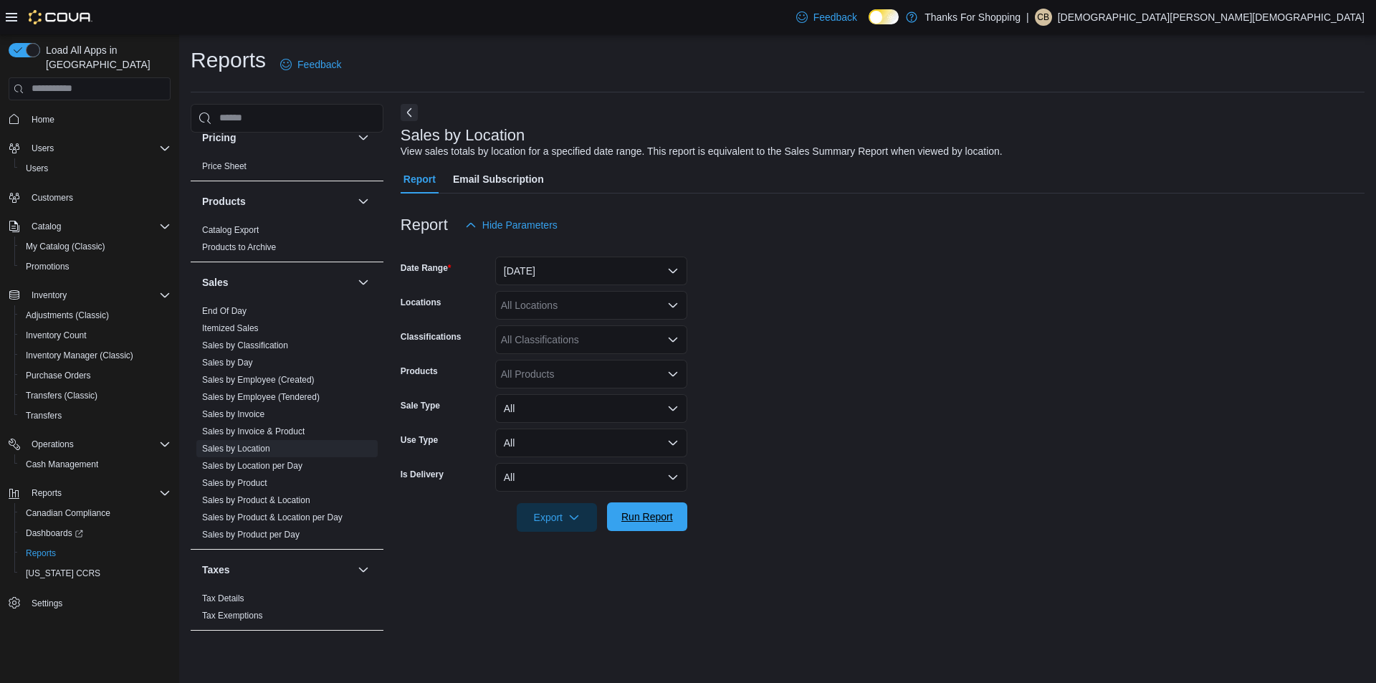
click at [638, 523] on span "Run Report" at bounding box center [647, 516] width 52 height 14
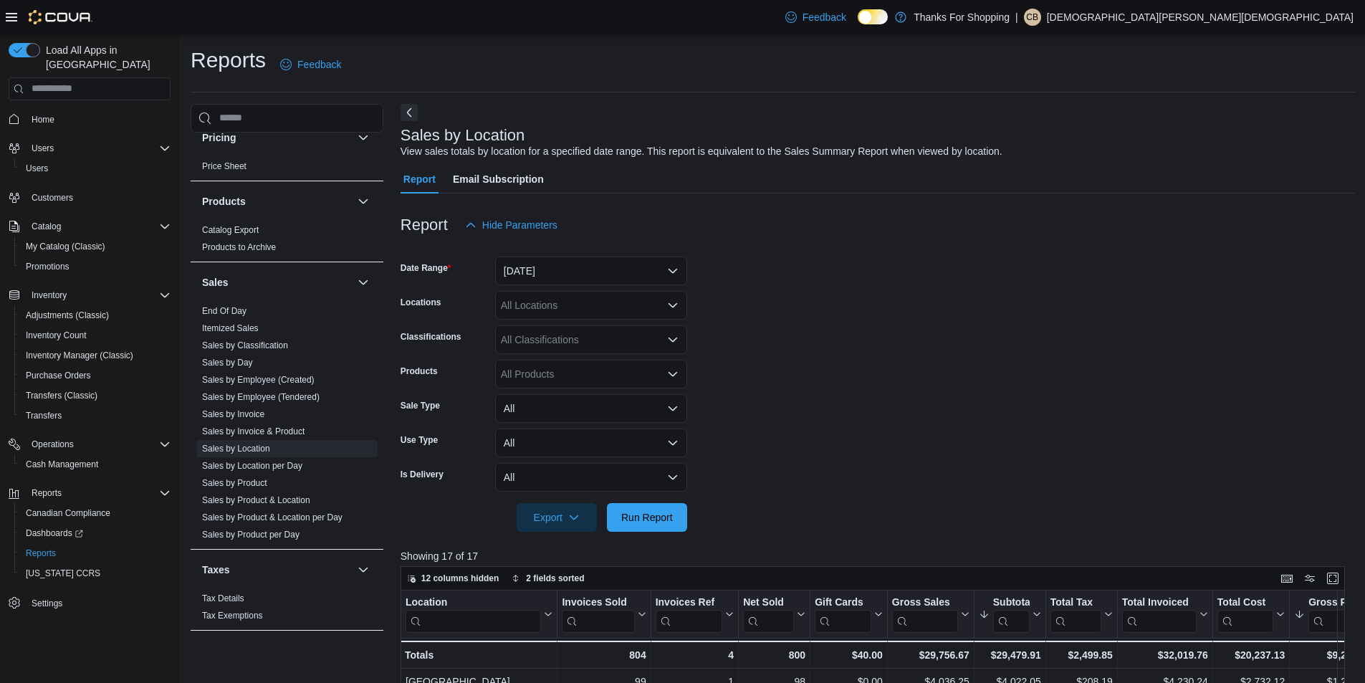
click at [731, 490] on form "Date Range Today Locations All Locations Classifications All Classifications Pr…" at bounding box center [878, 385] width 954 height 292
click at [673, 522] on span "Run Report" at bounding box center [646, 516] width 63 height 29
click at [878, 261] on form "Date Range Today Locations All Locations Classifications All Classifications Pr…" at bounding box center [878, 385] width 954 height 292
